Goal: Task Accomplishment & Management: Use online tool/utility

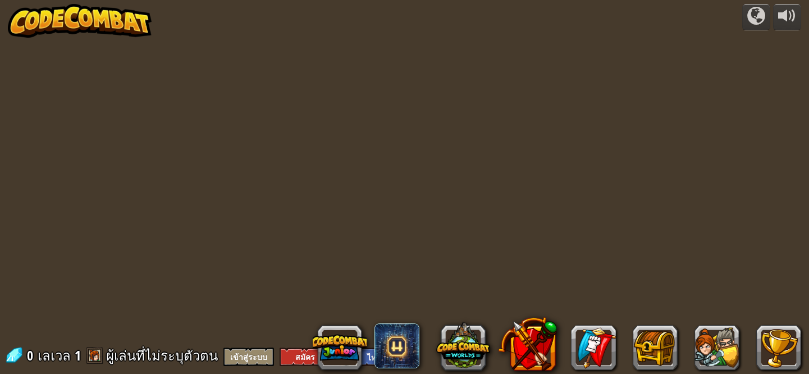
select select "th"
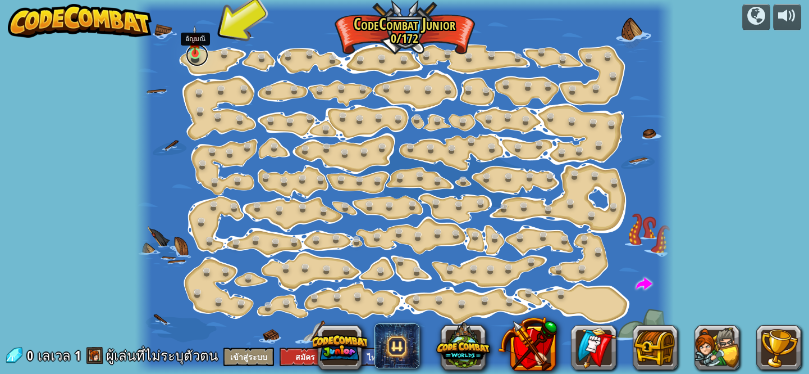
click at [190, 59] on link at bounding box center [197, 55] width 22 height 22
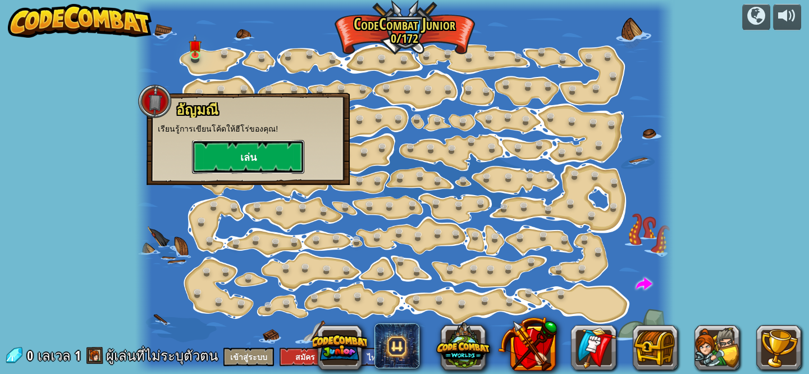
click at [221, 158] on button "เล่น" at bounding box center [248, 157] width 112 height 34
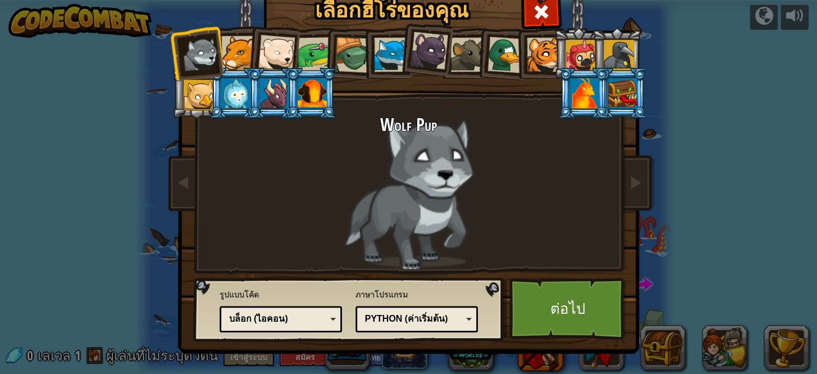
click at [461, 55] on div at bounding box center [468, 55] width 34 height 34
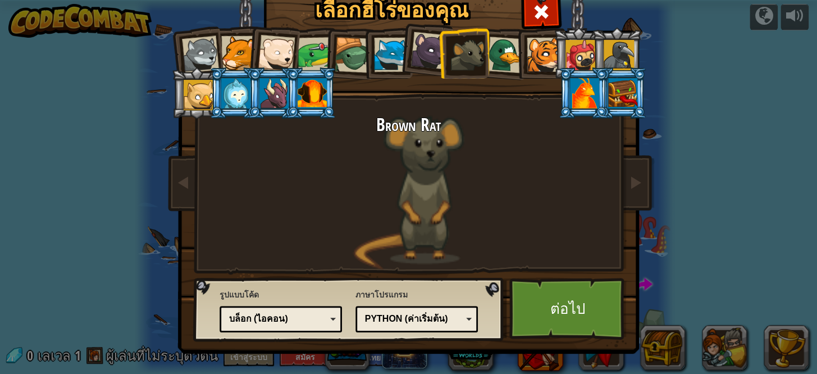
click at [384, 47] on div at bounding box center [391, 55] width 34 height 34
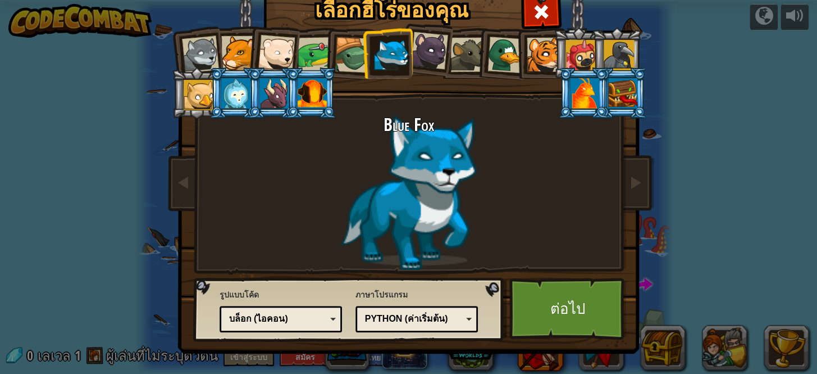
click at [510, 49] on div at bounding box center [505, 55] width 37 height 37
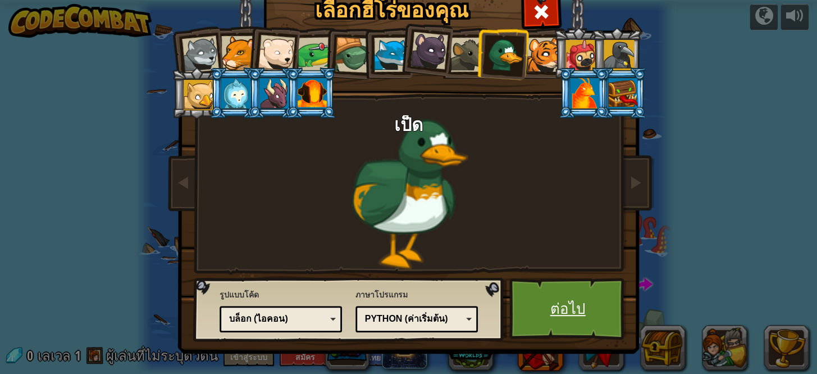
click at [557, 292] on link "ต่อไป" at bounding box center [568, 309] width 117 height 62
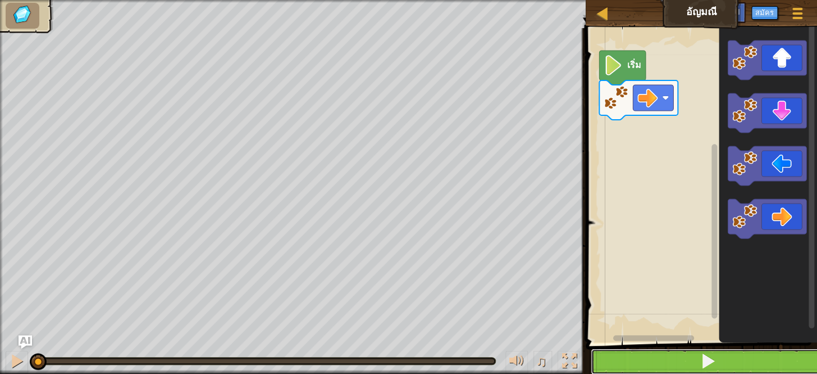
click at [644, 357] on button at bounding box center [708, 361] width 235 height 26
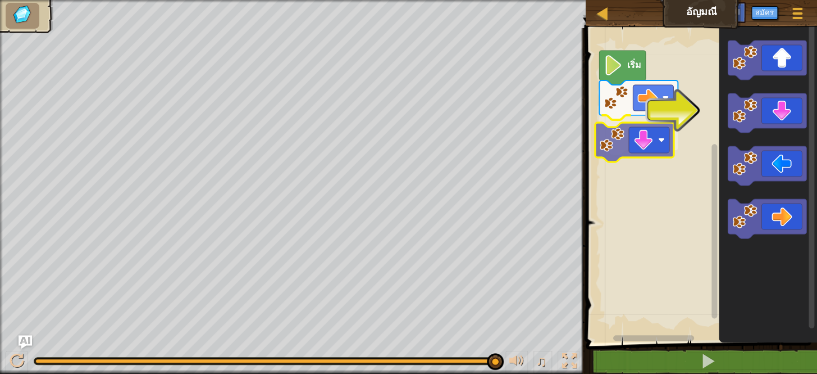
click at [633, 146] on div "เริ่ม" at bounding box center [700, 182] width 235 height 320
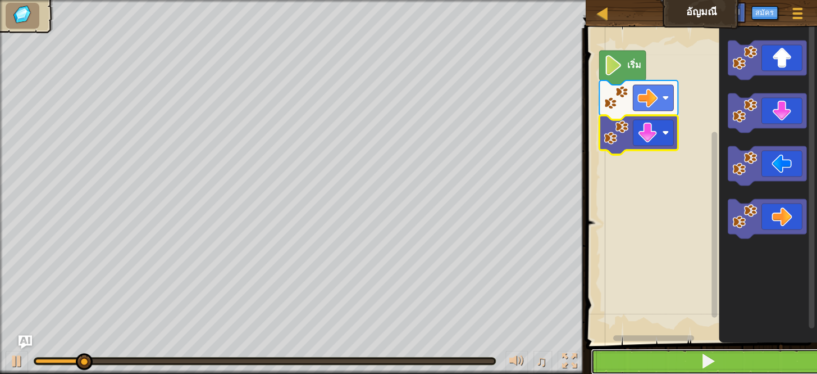
click at [685, 351] on button at bounding box center [708, 361] width 235 height 26
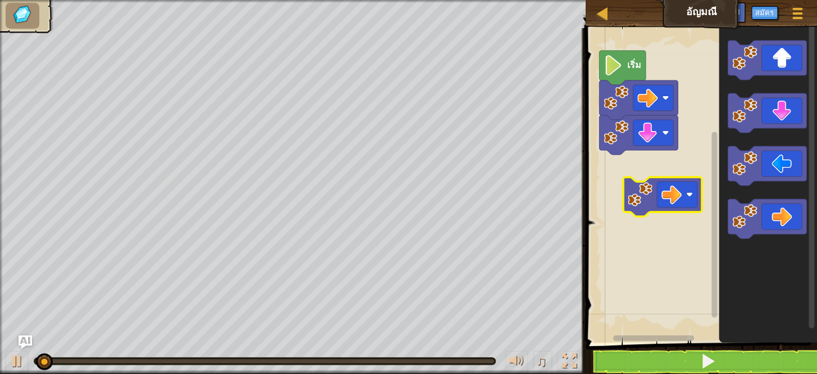
click at [646, 172] on div "เริ่ม" at bounding box center [700, 182] width 235 height 320
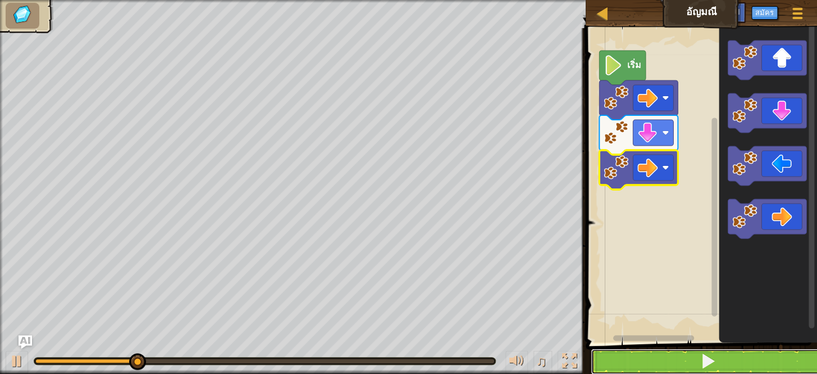
click at [690, 363] on button at bounding box center [708, 361] width 235 height 26
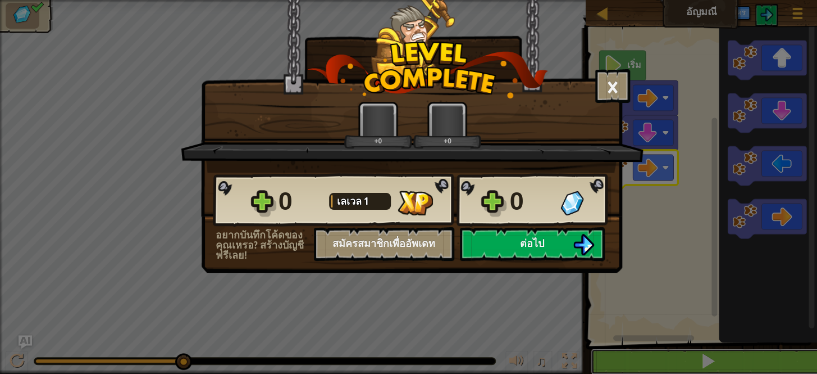
scroll to position [1, 0]
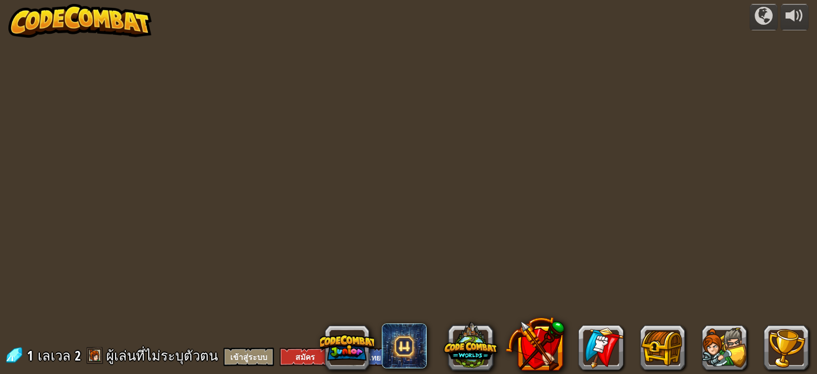
select select "th"
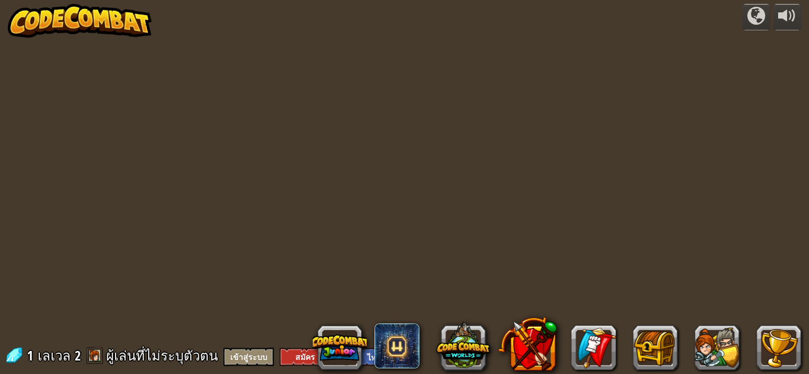
select select "th"
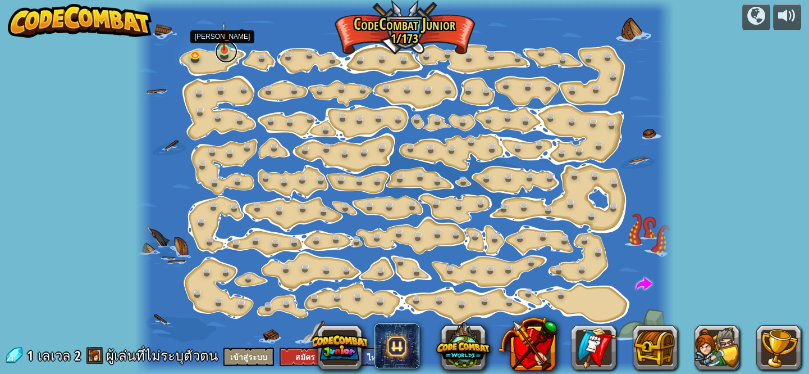
click at [217, 49] on link at bounding box center [226, 51] width 22 height 22
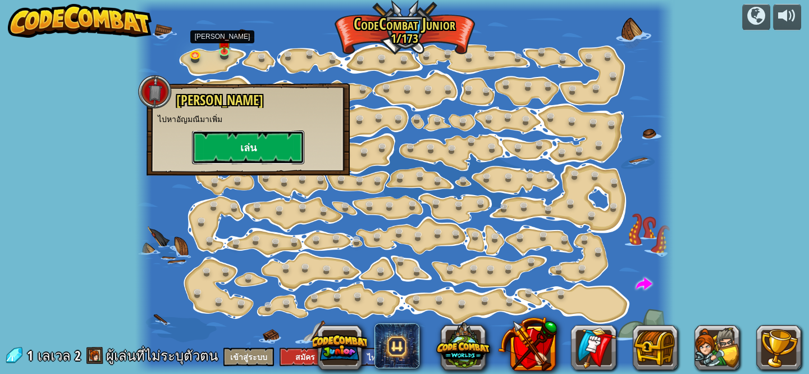
click at [270, 149] on button "เล่น" at bounding box center [248, 147] width 112 height 34
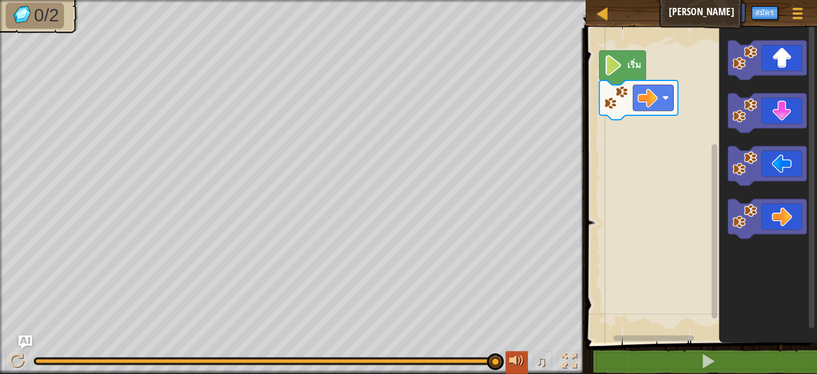
drag, startPoint x: 167, startPoint y: 358, endPoint x: 518, endPoint y: 370, distance: 351.3
click at [517, 370] on div "♫" at bounding box center [293, 358] width 586 height 34
drag, startPoint x: 501, startPoint y: 359, endPoint x: 377, endPoint y: 363, distance: 124.2
click at [377, 364] on div "♫" at bounding box center [293, 358] width 586 height 34
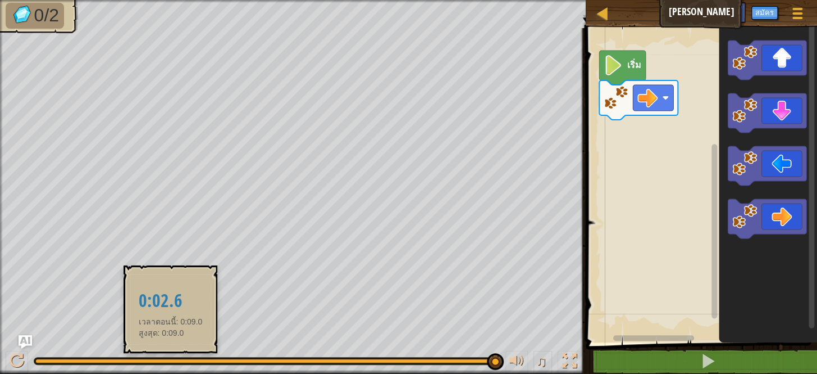
click at [169, 358] on div at bounding box center [264, 360] width 459 height 4
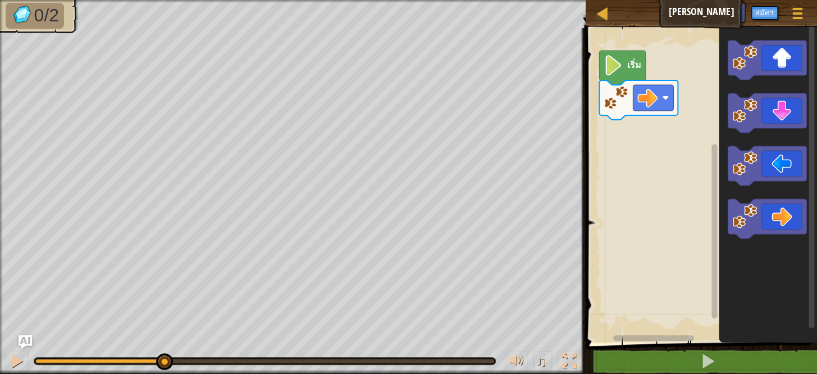
drag, startPoint x: 172, startPoint y: 356, endPoint x: 145, endPoint y: 360, distance: 27.3
click at [156, 360] on div at bounding box center [164, 361] width 17 height 17
drag, startPoint x: 163, startPoint y: 358, endPoint x: 220, endPoint y: 358, distance: 56.2
click at [222, 363] on div at bounding box center [264, 360] width 459 height 4
drag, startPoint x: 220, startPoint y: 357, endPoint x: 426, endPoint y: 381, distance: 207.5
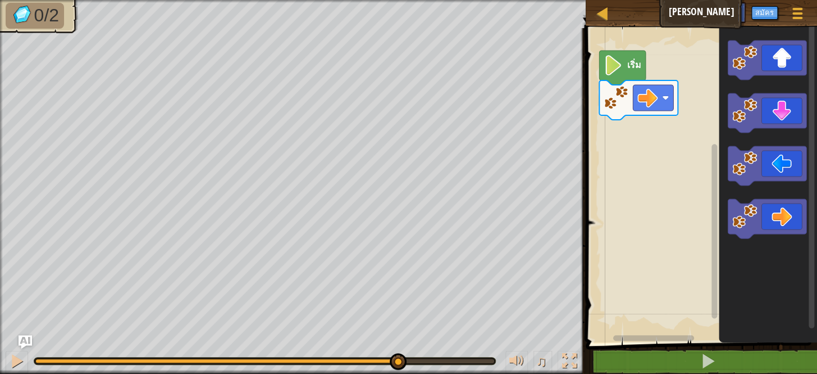
click at [426, 0] on html "แผนที่ ลุยเลย ลุยเลย ลุยเลย เมนูเกม สมัคร Ask AI 1 הההההההההההההההההההההההההההה…" at bounding box center [408, 0] width 817 height 0
drag, startPoint x: 424, startPoint y: 354, endPoint x: 551, endPoint y: 364, distance: 126.8
click at [551, 364] on div "♫" at bounding box center [293, 358] width 586 height 34
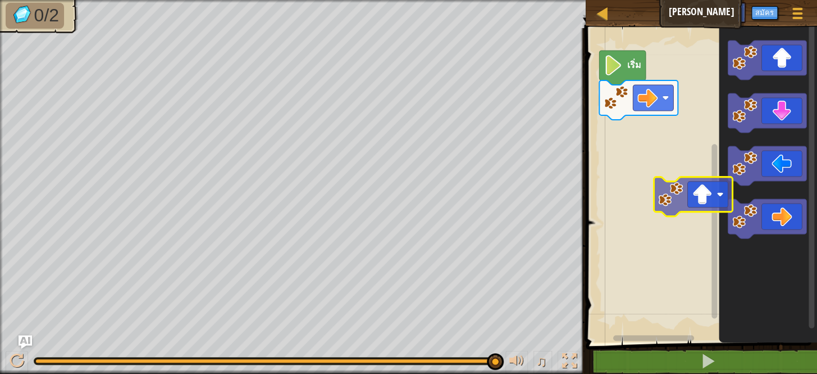
click at [679, 189] on div "เริ่ม" at bounding box center [700, 182] width 235 height 320
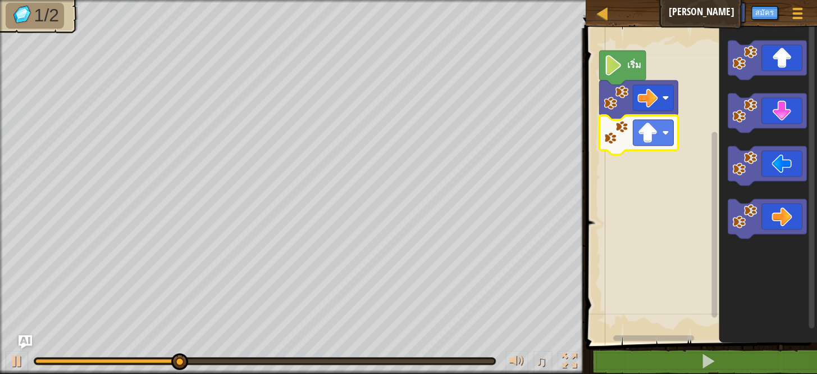
click at [492, 360] on div at bounding box center [264, 360] width 459 height 4
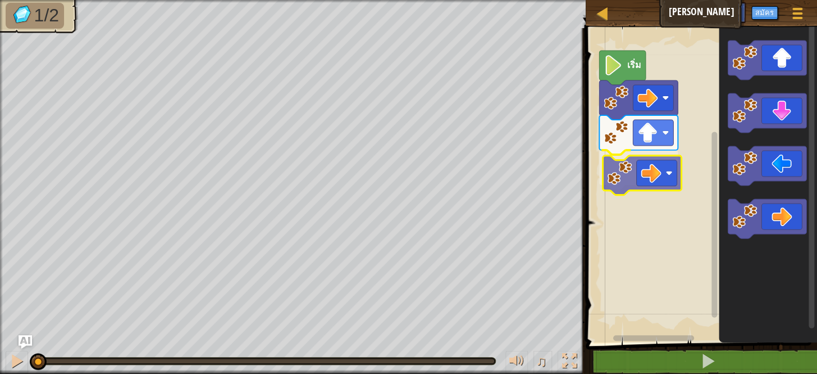
click at [644, 180] on div "เริ่ม" at bounding box center [700, 182] width 235 height 320
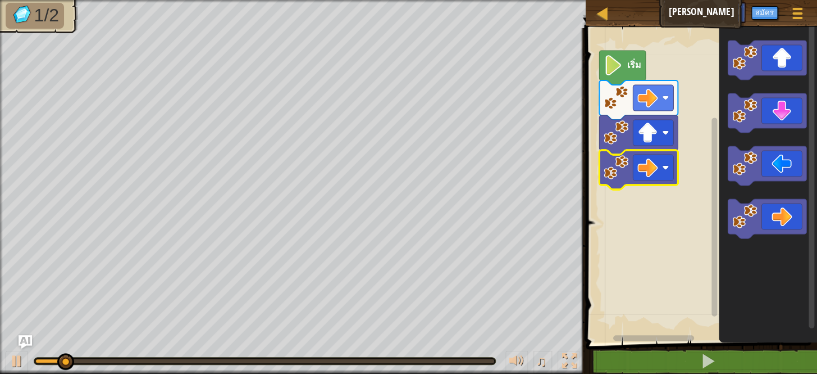
click at [265, 355] on div "♫" at bounding box center [293, 358] width 586 height 34
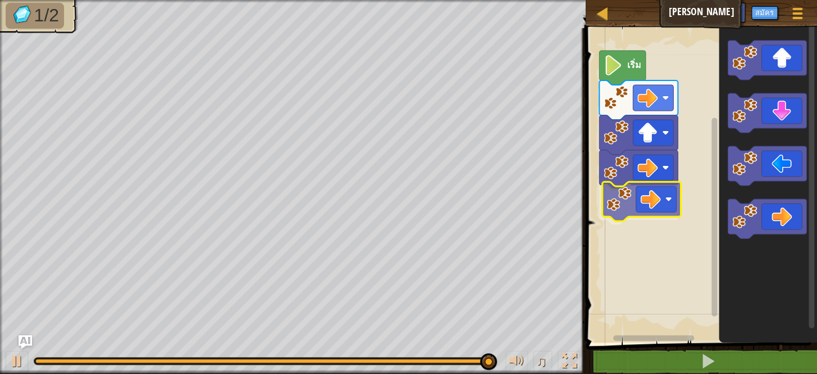
click at [654, 211] on div "เริ่ม" at bounding box center [700, 182] width 235 height 320
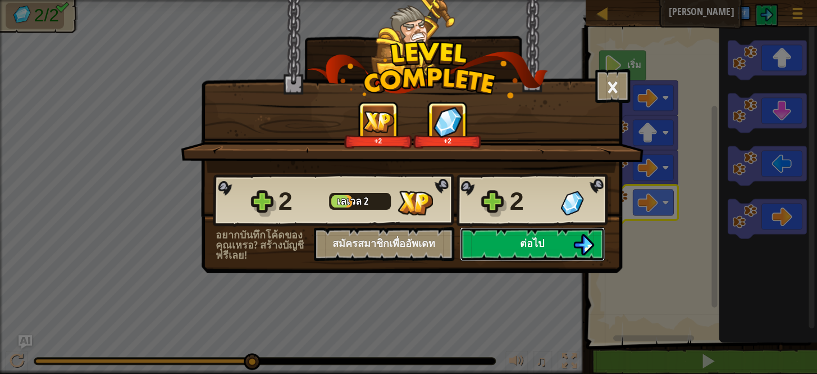
click at [579, 241] on img at bounding box center [583, 244] width 21 height 21
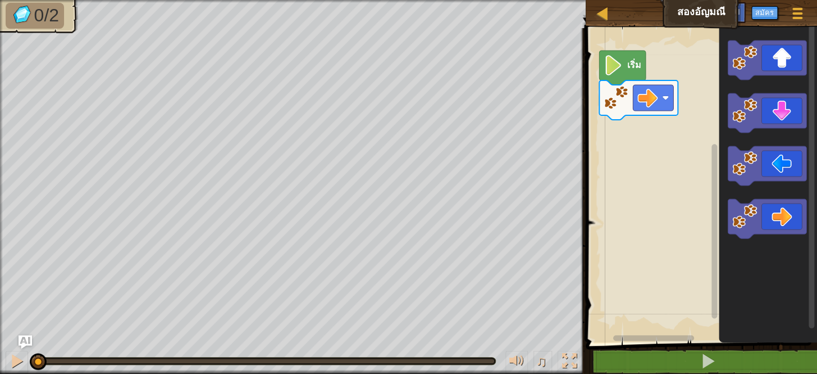
click at [218, 354] on div "♫" at bounding box center [293, 358] width 586 height 34
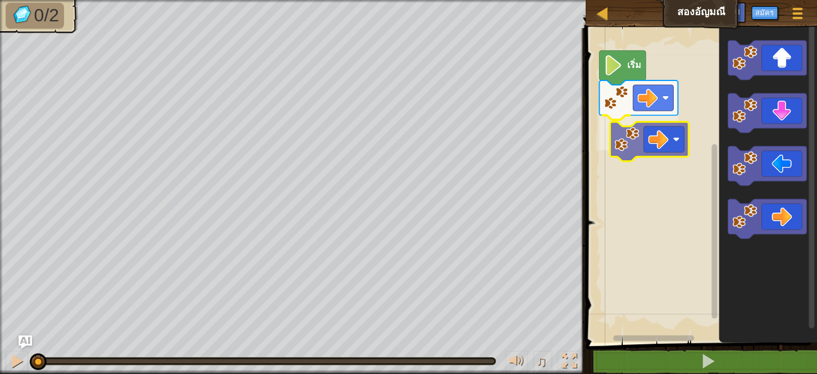
click at [631, 143] on div "เริ่ม" at bounding box center [700, 182] width 235 height 320
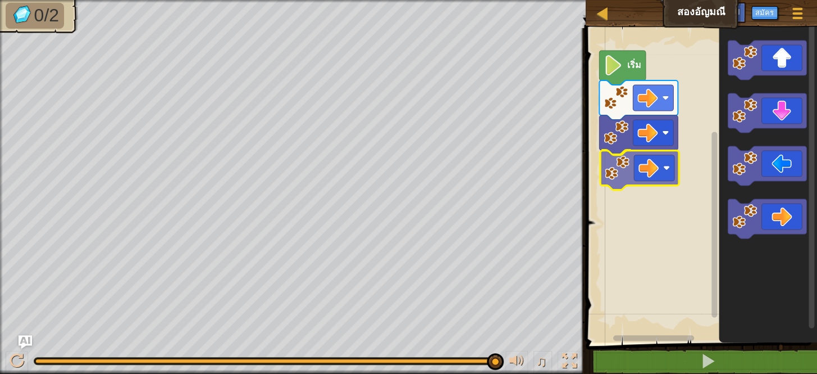
click at [635, 172] on div "เริ่ม" at bounding box center [700, 182] width 235 height 320
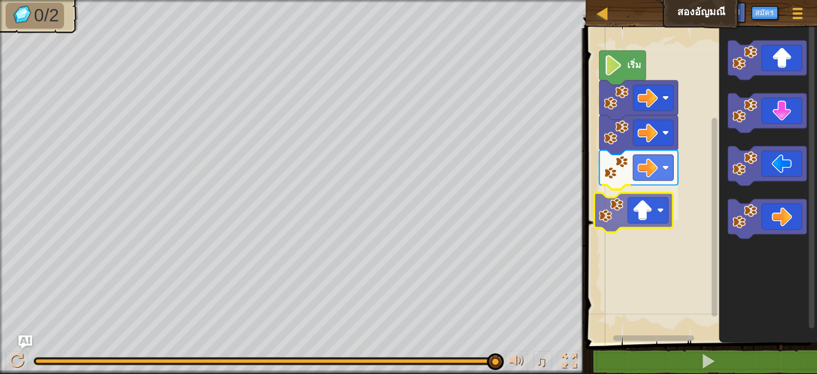
click at [661, 219] on div "เริ่ม" at bounding box center [700, 182] width 235 height 320
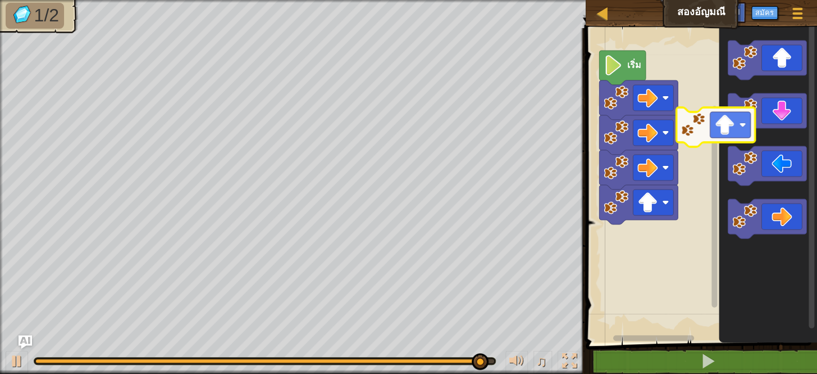
click at [719, 175] on icon "พื้นที่ทำงาน Blockly" at bounding box center [768, 182] width 98 height 320
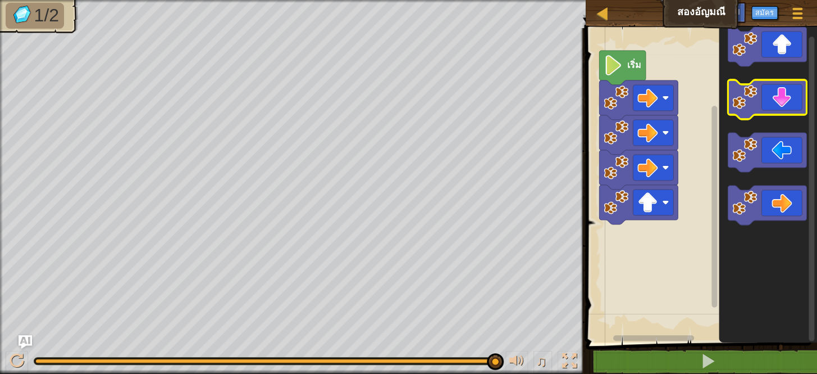
click at [761, 104] on icon "พื้นที่ทำงาน Blockly" at bounding box center [768, 182] width 98 height 320
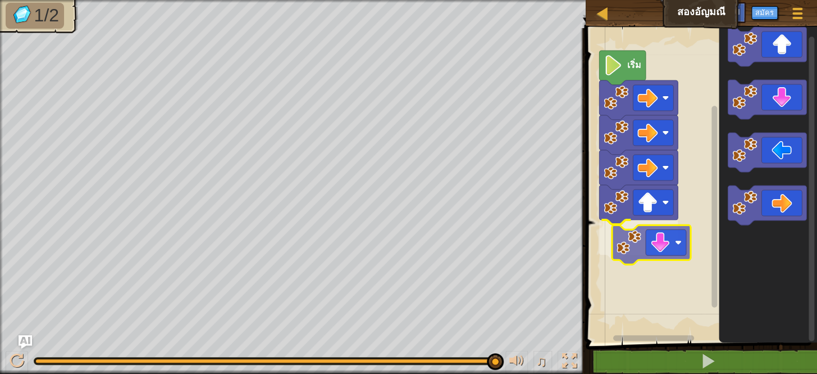
click at [653, 244] on div "เริ่ม" at bounding box center [700, 182] width 235 height 320
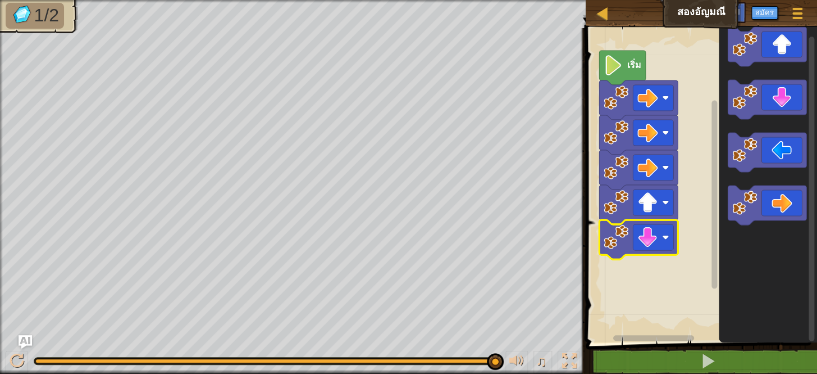
click at [416, 356] on div "♫" at bounding box center [293, 358] width 586 height 34
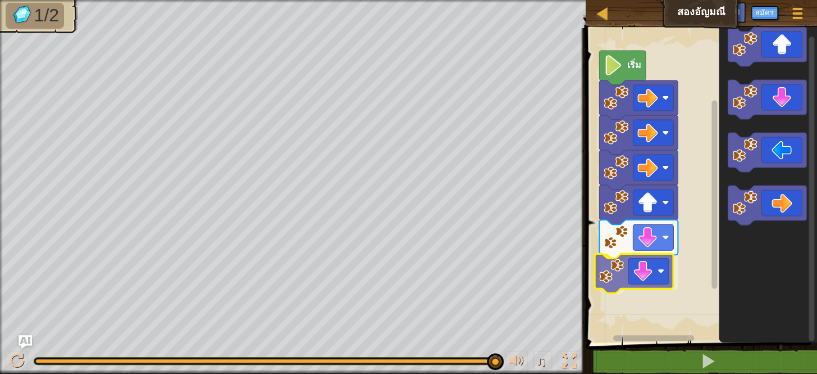
click at [642, 280] on div "เริ่ม" at bounding box center [700, 182] width 235 height 320
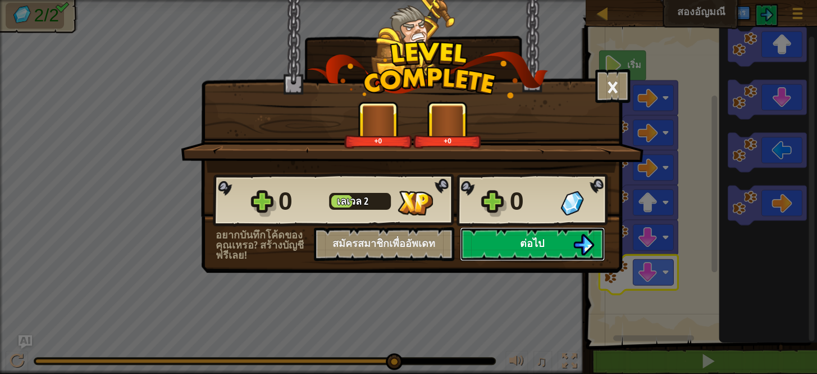
click at [532, 238] on span "ต่อไป" at bounding box center [532, 243] width 24 height 14
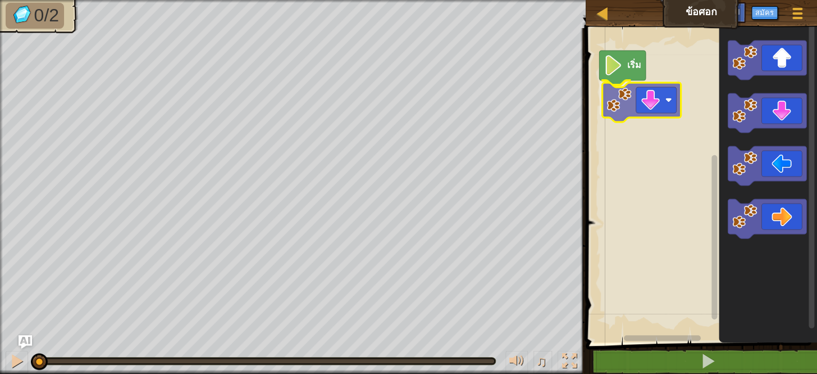
click at [633, 101] on div "เริ่ม" at bounding box center [700, 182] width 235 height 320
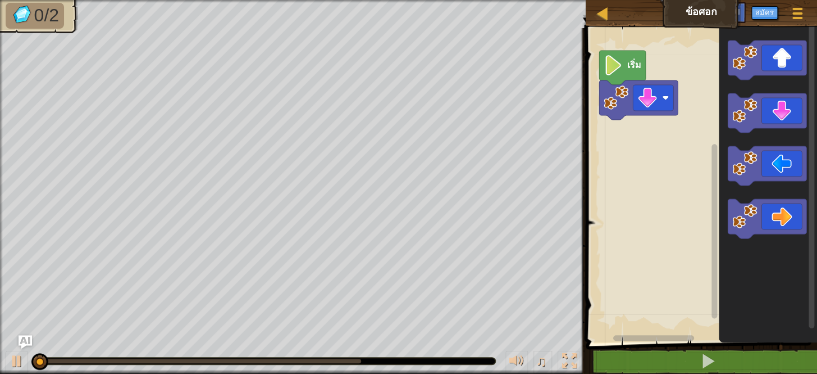
click at [357, 354] on div "0:03.4 เวลาตอนนี้: 0:00.0 สูงสุด: 0:05.0 ♫" at bounding box center [293, 358] width 586 height 34
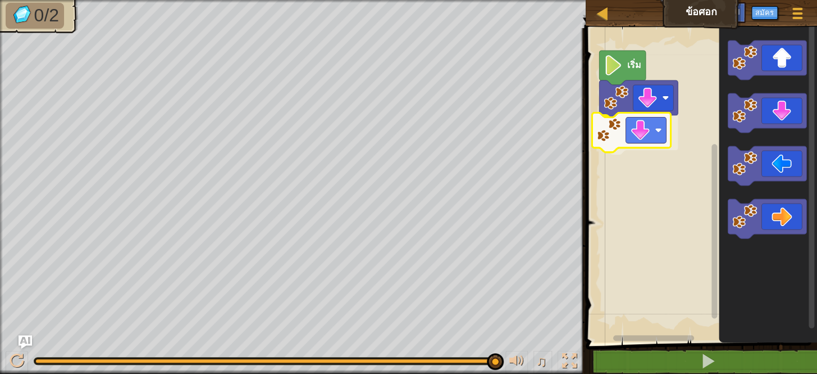
click at [631, 125] on div "เริ่ม" at bounding box center [700, 182] width 235 height 320
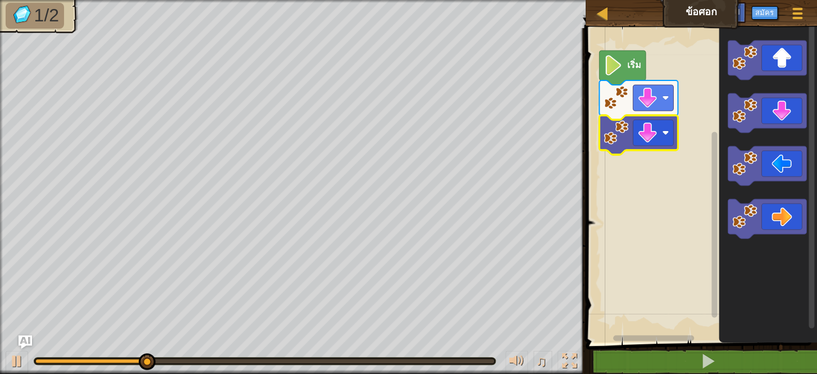
click at [385, 354] on div "♫" at bounding box center [293, 358] width 586 height 34
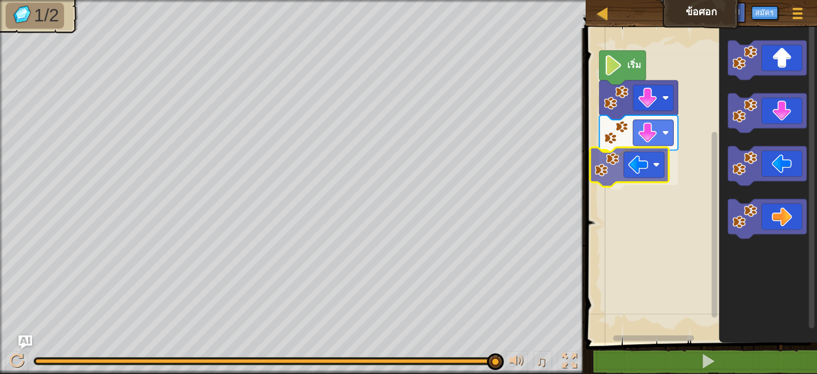
click at [657, 174] on div "เริ่ม" at bounding box center [700, 182] width 235 height 320
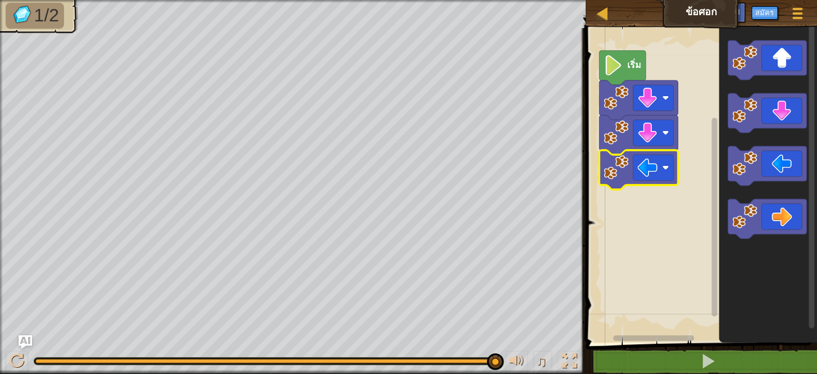
click at [383, 360] on div at bounding box center [264, 360] width 459 height 4
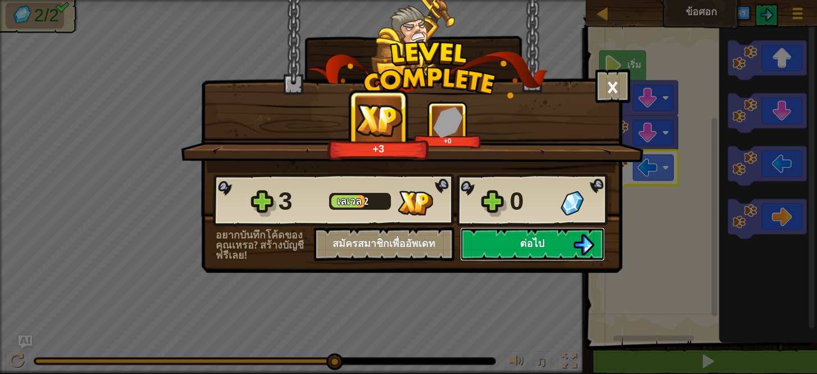
click at [504, 244] on button "ต่อไป" at bounding box center [532, 244] width 145 height 34
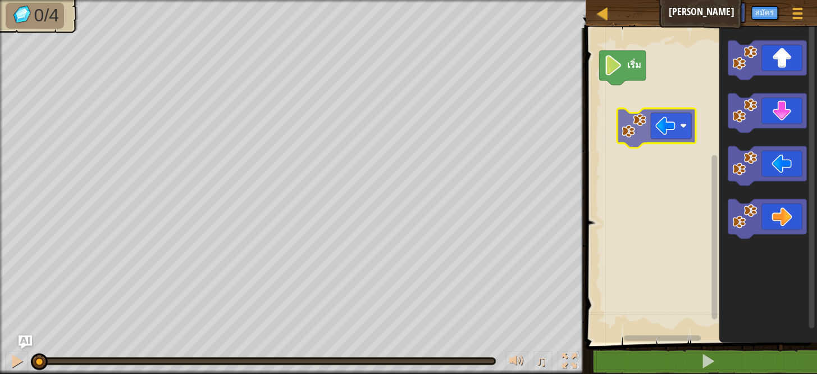
click at [637, 92] on div "เริ่ม" at bounding box center [700, 182] width 235 height 320
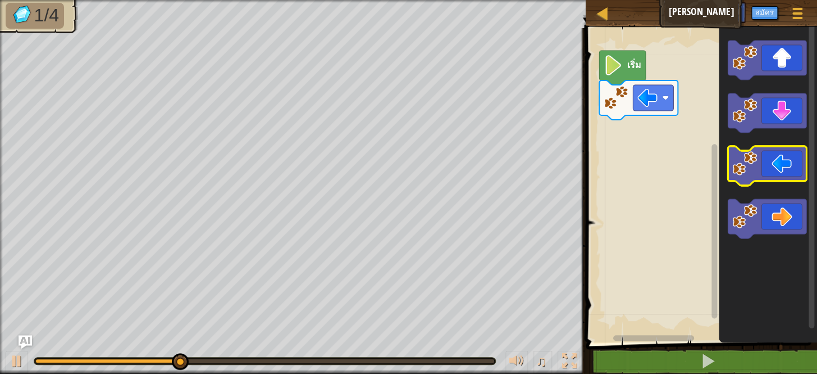
click at [792, 183] on rect "พื้นที่ทำงาน Blockly" at bounding box center [767, 165] width 79 height 39
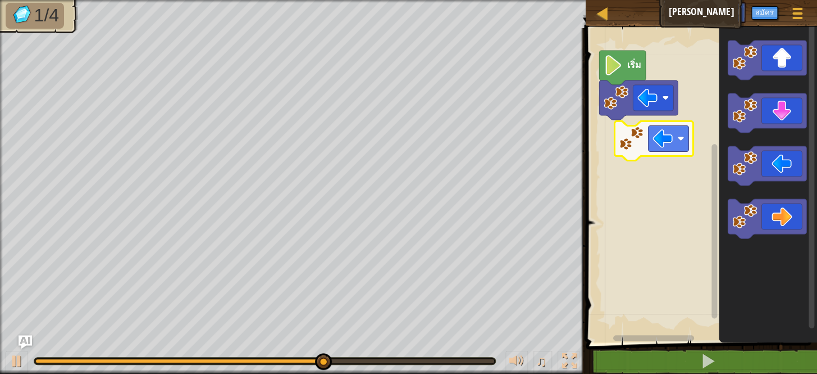
click at [662, 143] on div "เริ่ม" at bounding box center [700, 182] width 235 height 320
click at [662, 143] on g "เริ่ม" at bounding box center [700, 182] width 235 height 320
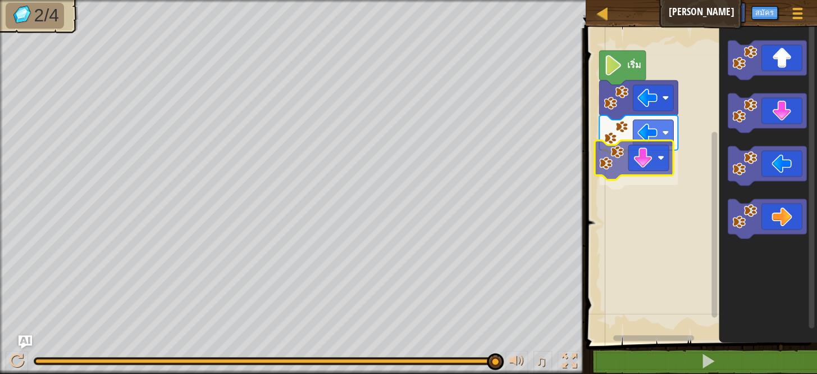
click at [620, 172] on div "เริ่ม" at bounding box center [700, 182] width 235 height 320
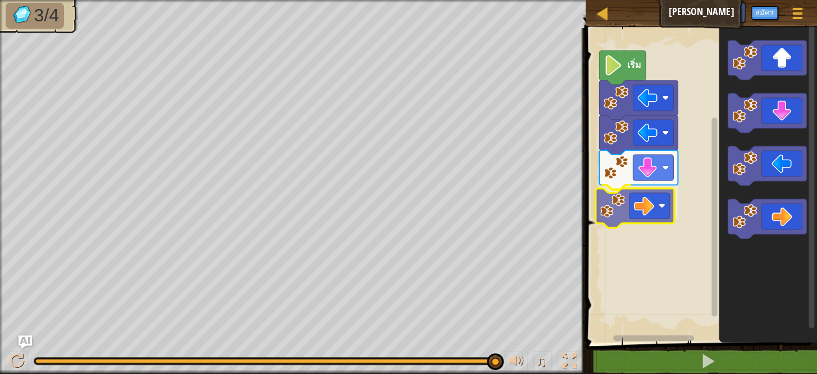
click at [631, 206] on div "เริ่ม" at bounding box center [700, 182] width 235 height 320
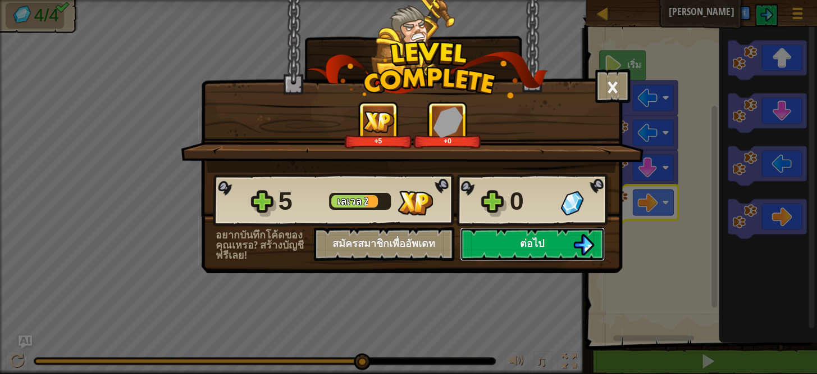
click at [540, 238] on span "ต่อไป" at bounding box center [532, 243] width 24 height 14
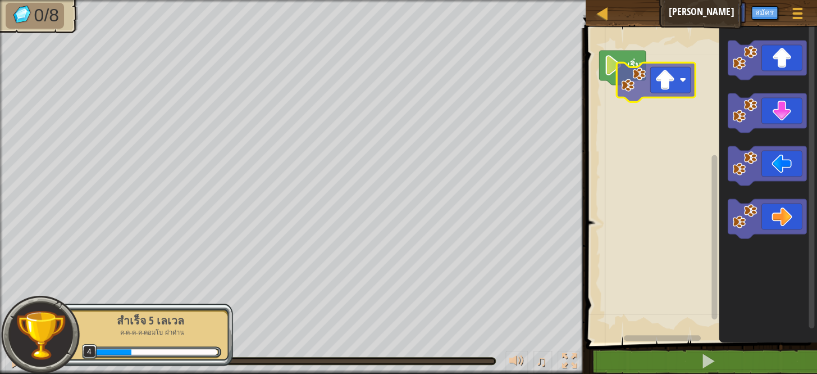
click at [629, 96] on div "เริ่ม" at bounding box center [700, 182] width 235 height 320
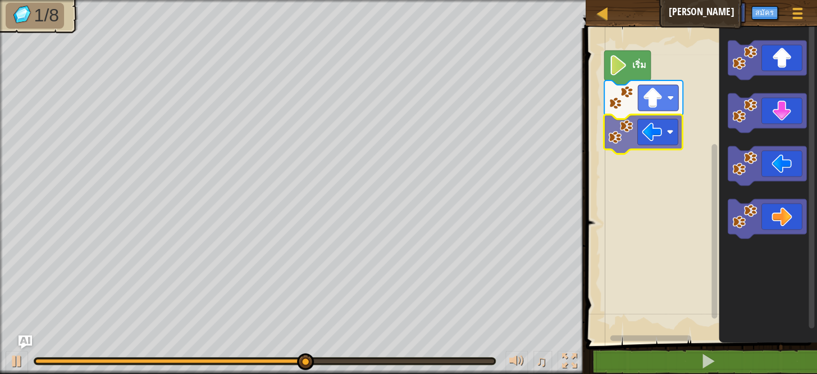
click at [656, 124] on div "เริ่ม" at bounding box center [700, 182] width 235 height 320
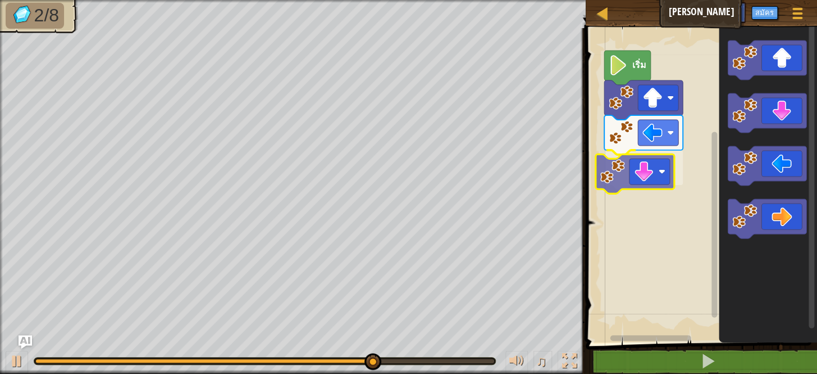
click at [663, 162] on div "เริ่ม" at bounding box center [700, 182] width 235 height 320
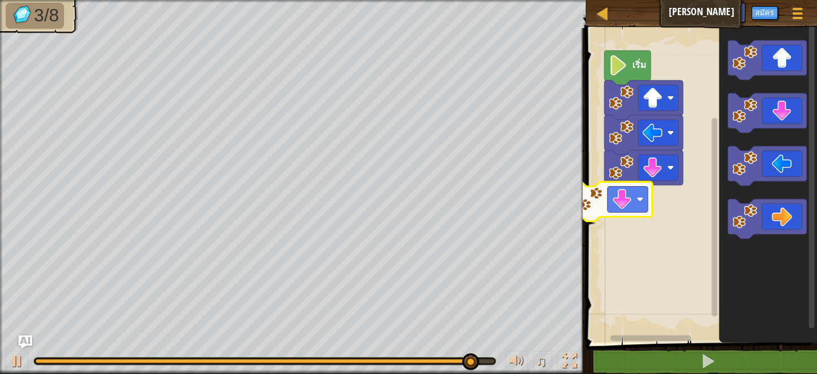
click at [626, 216] on div "เริ่ม" at bounding box center [700, 182] width 235 height 320
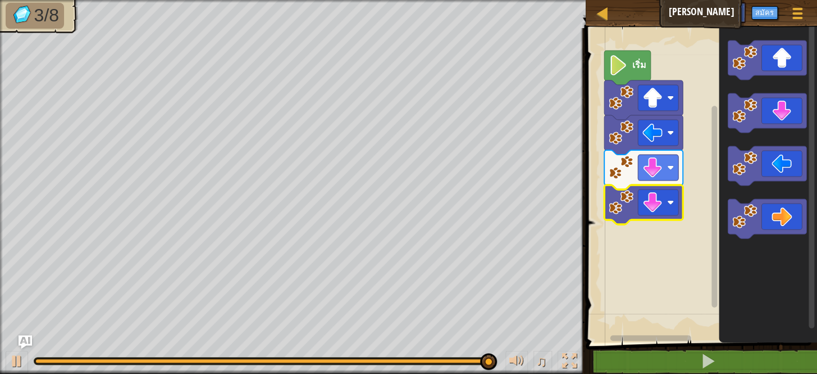
click at [638, 210] on g "เริ่ม" at bounding box center [700, 182] width 235 height 320
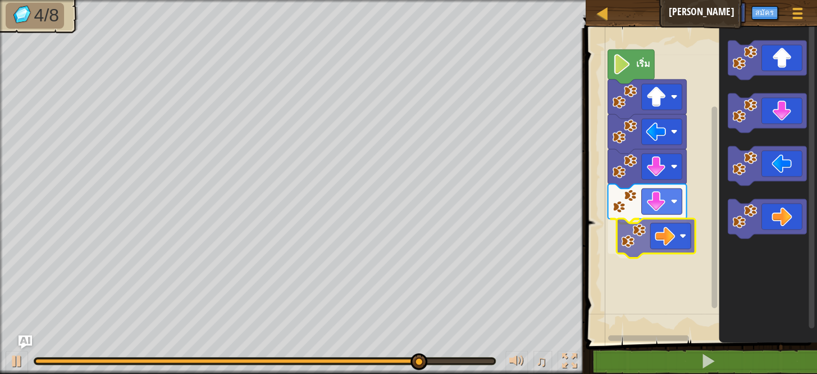
click at [641, 249] on div "เริ่ม" at bounding box center [700, 182] width 235 height 320
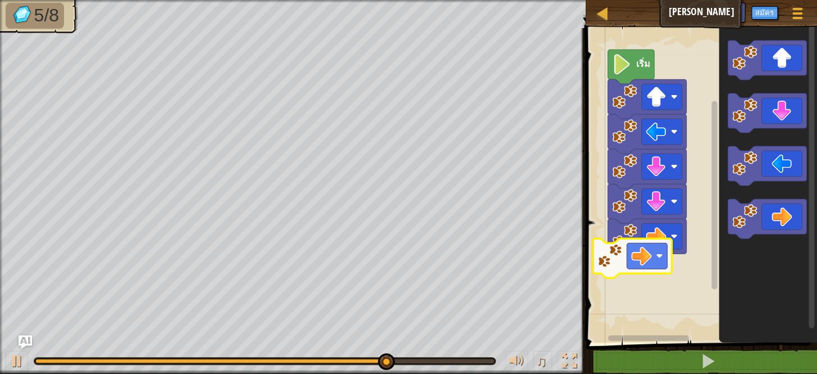
click at [639, 245] on div "เริ่ม" at bounding box center [700, 182] width 235 height 320
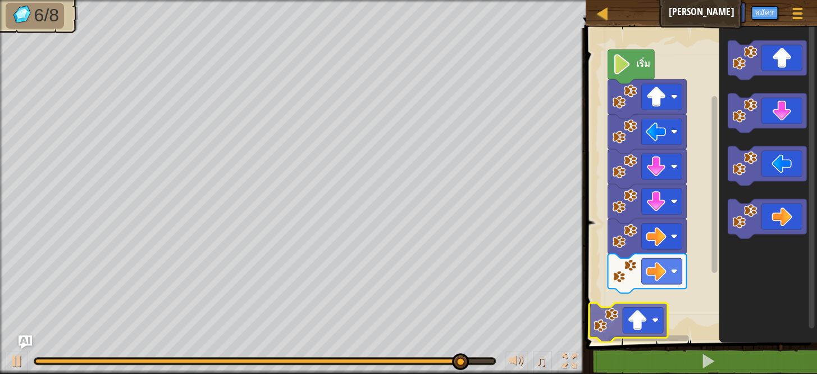
click at [624, 324] on div "เริ่ม" at bounding box center [700, 182] width 235 height 320
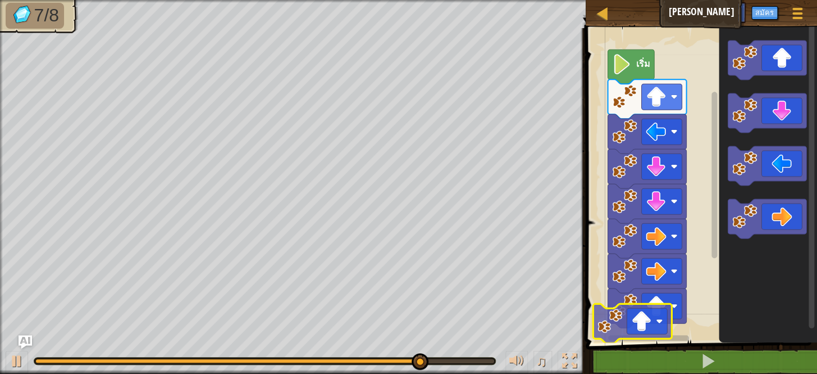
click at [653, 329] on div "เริ่ม" at bounding box center [700, 182] width 235 height 320
